Goal: Task Accomplishment & Management: Manage account settings

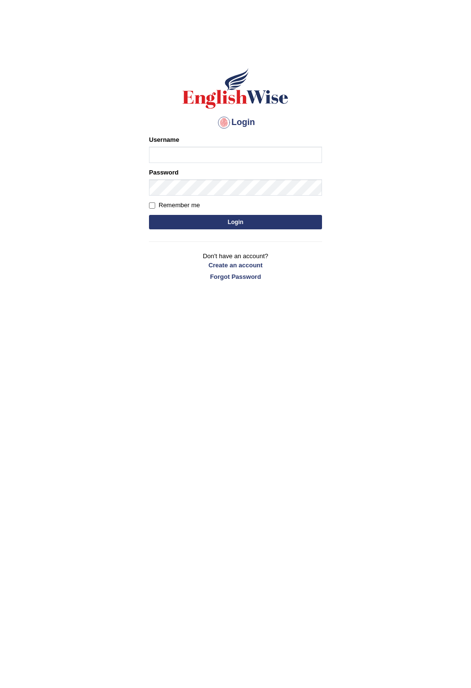
click at [264, 224] on button "Login" at bounding box center [235, 222] width 173 height 14
click at [266, 196] on div "Password" at bounding box center [235, 182] width 173 height 28
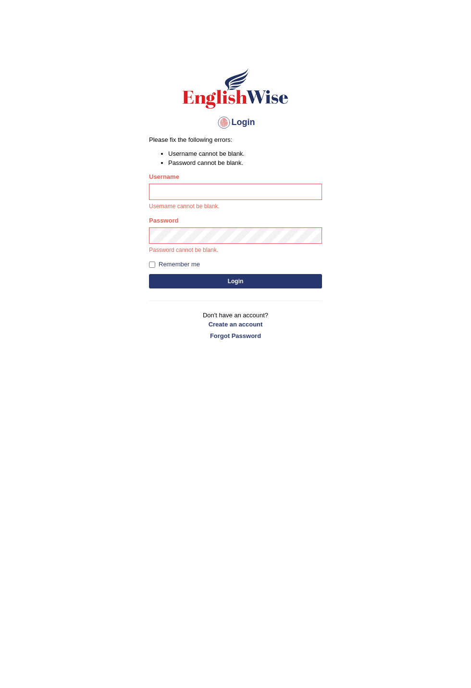
click at [253, 226] on div "Password Password cannot be blank." at bounding box center [235, 235] width 173 height 39
click at [234, 279] on button "Login" at bounding box center [235, 281] width 173 height 14
click at [238, 284] on button "Login" at bounding box center [235, 281] width 173 height 14
click at [239, 283] on button "Login" at bounding box center [235, 281] width 173 height 14
click at [238, 195] on input "Username" at bounding box center [235, 192] width 173 height 16
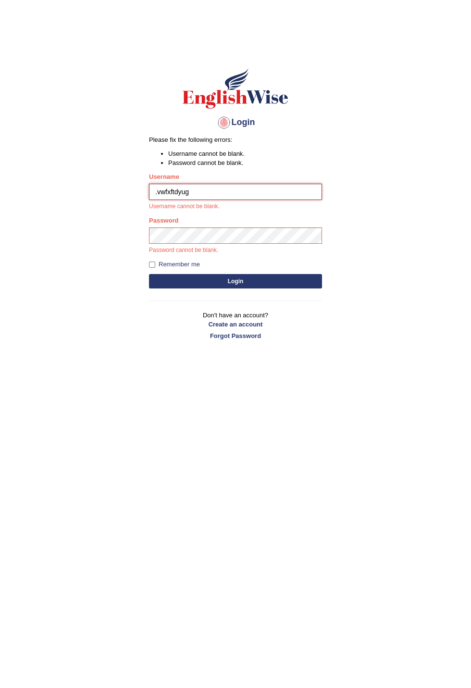
type input ".vwfxftdyug"
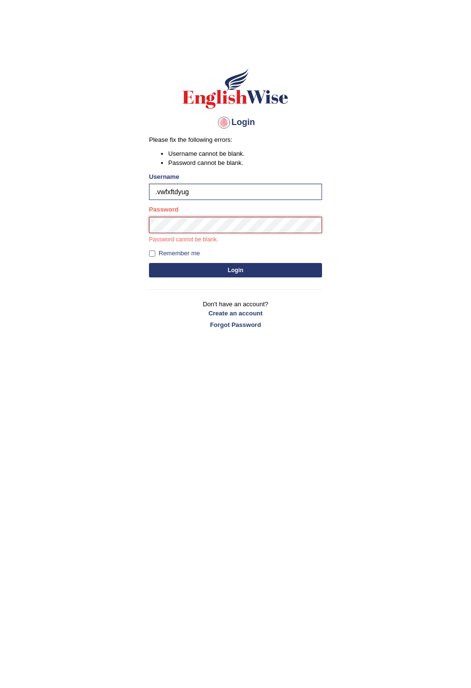
click at [149, 263] on button "Login" at bounding box center [235, 270] width 173 height 14
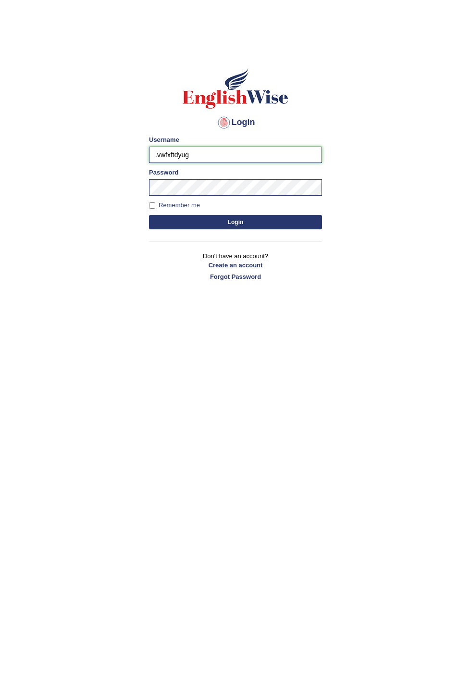
click at [220, 159] on input ".vwfxftdyug" at bounding box center [235, 155] width 173 height 16
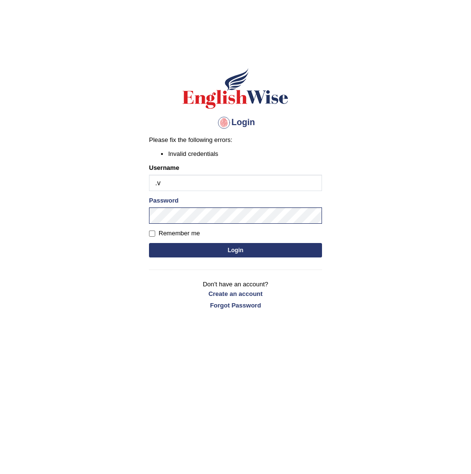
type input "."
click at [251, 249] on button "Login" at bounding box center [235, 250] width 173 height 14
type input "Ekşi"
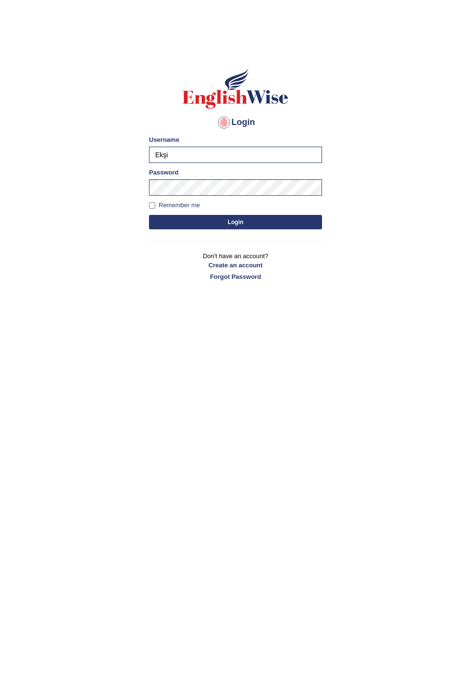
click at [252, 254] on p "Don't have an account? Create an account Forgot Password" at bounding box center [235, 267] width 173 height 30
